Goal: Task Accomplishment & Management: Use online tool/utility

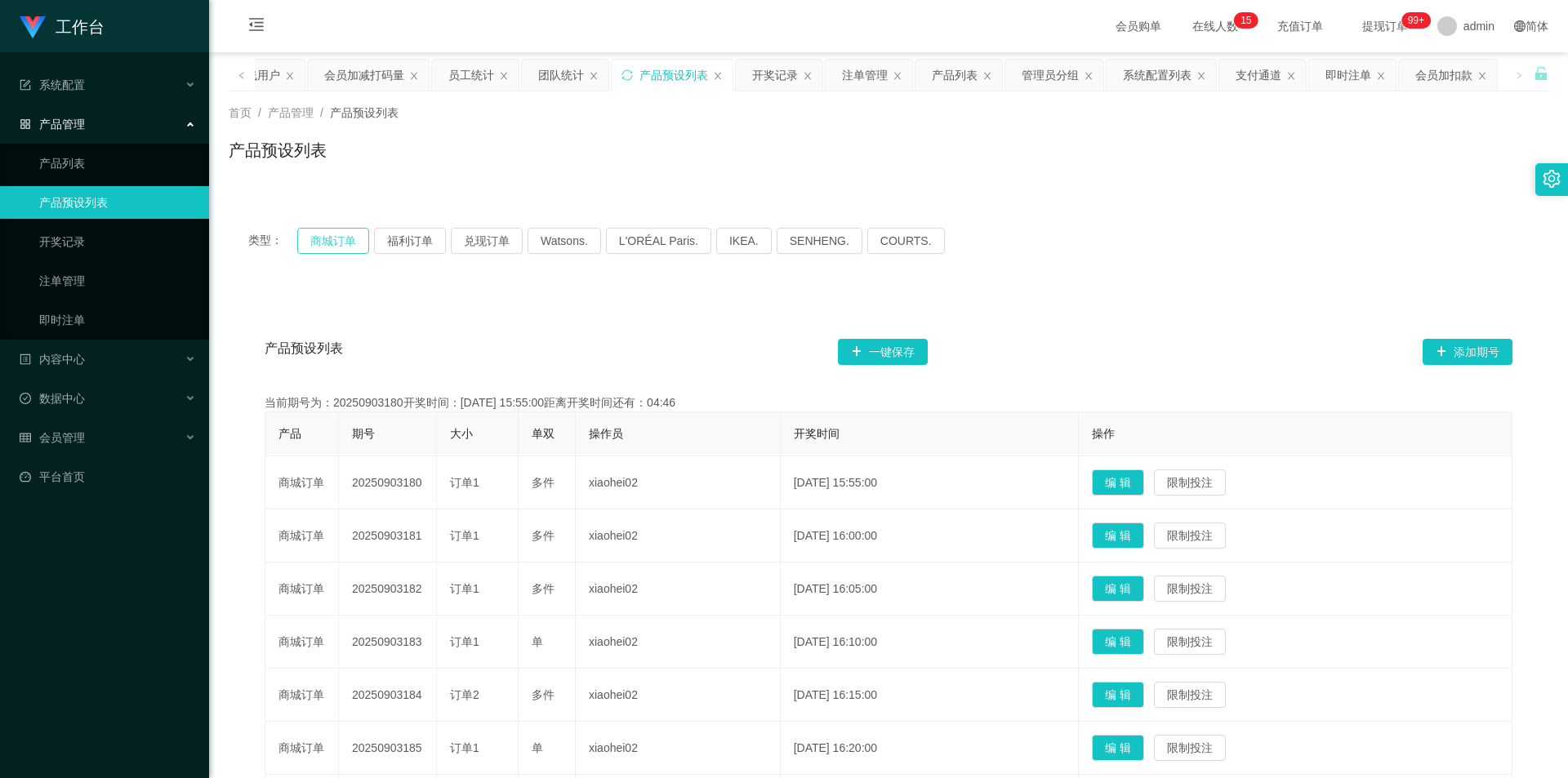
click at [329, 238] on button "商城订单" at bounding box center [333, 241] width 72 height 26
drag, startPoint x: 329, startPoint y: 238, endPoint x: 226, endPoint y: 250, distance: 103.7
click at [329, 237] on button "商城订单" at bounding box center [333, 241] width 72 height 26
click at [85, 269] on link "注单管理" at bounding box center [118, 281] width 156 height 33
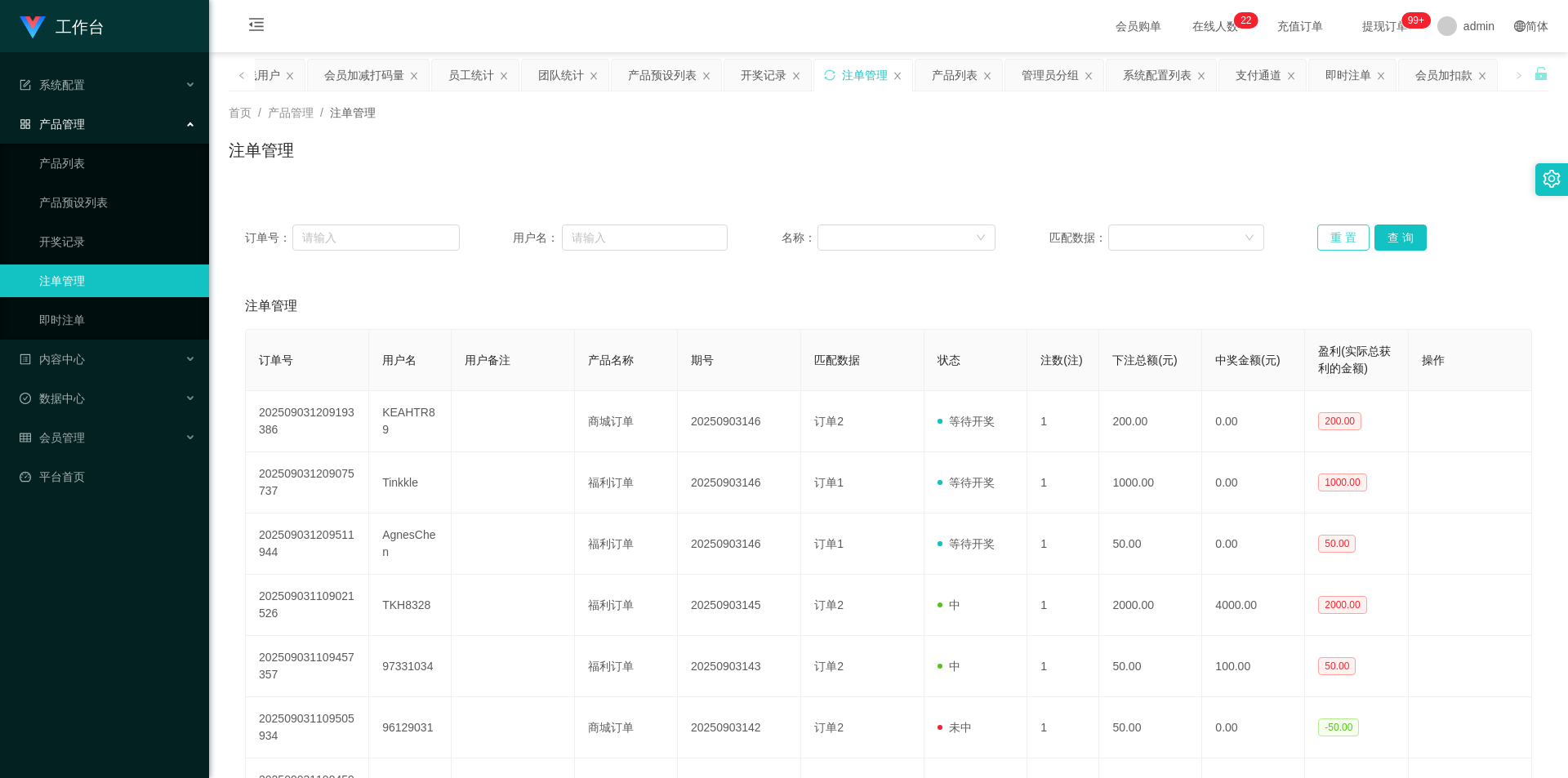
click at [1342, 245] on button "重 置" at bounding box center [1343, 237] width 52 height 26
click at [1344, 235] on button "重 置" at bounding box center [1343, 237] width 52 height 26
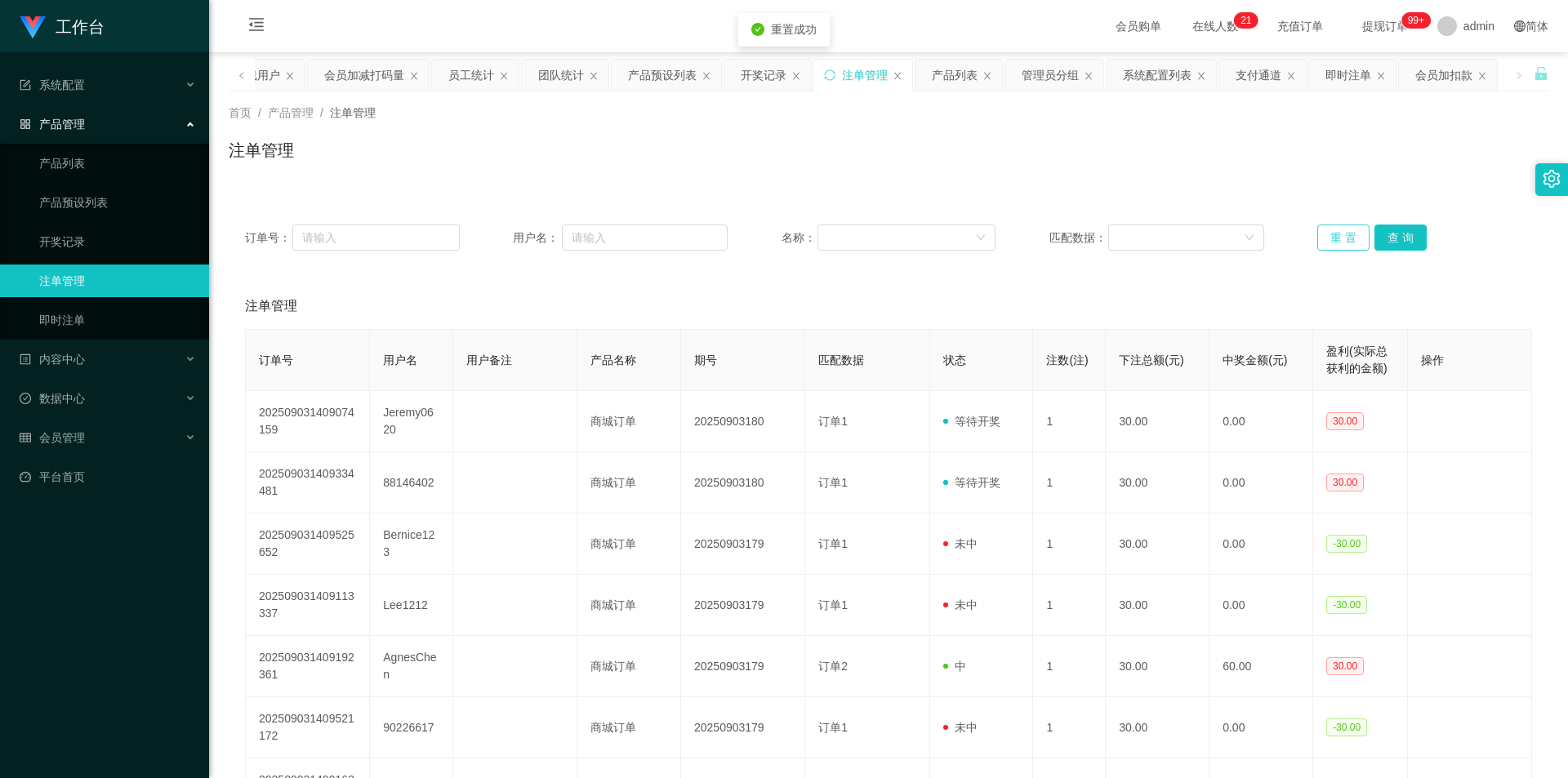
click at [1344, 235] on button "重 置" at bounding box center [1343, 237] width 52 height 26
click at [1332, 246] on button "重 置" at bounding box center [1343, 237] width 52 height 26
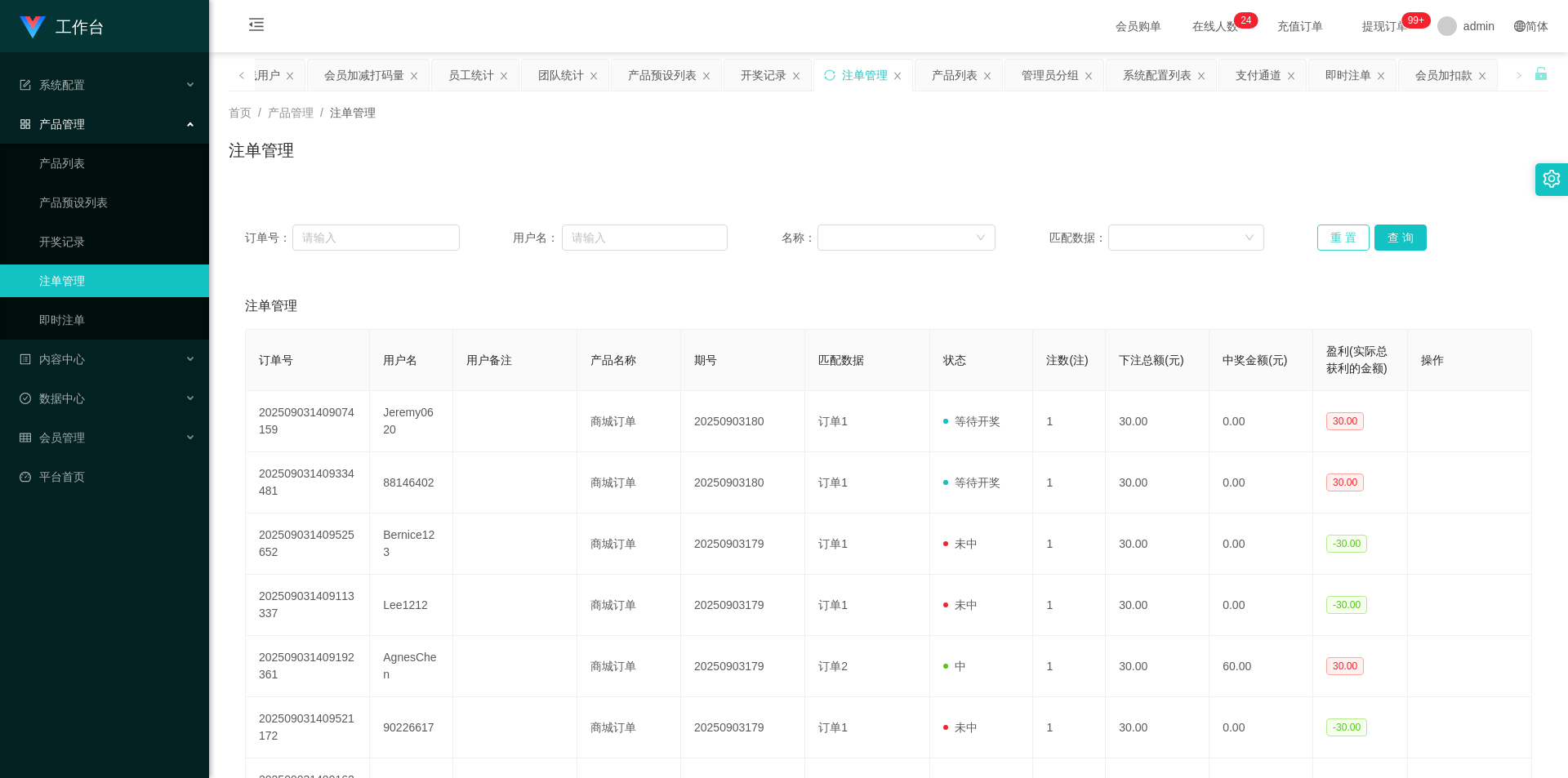
click at [1344, 235] on button "重 置" at bounding box center [1343, 237] width 52 height 26
click at [1344, 235] on button "重 置" at bounding box center [1343, 237] width 52 height 26
